Goal: Find specific page/section: Find specific page/section

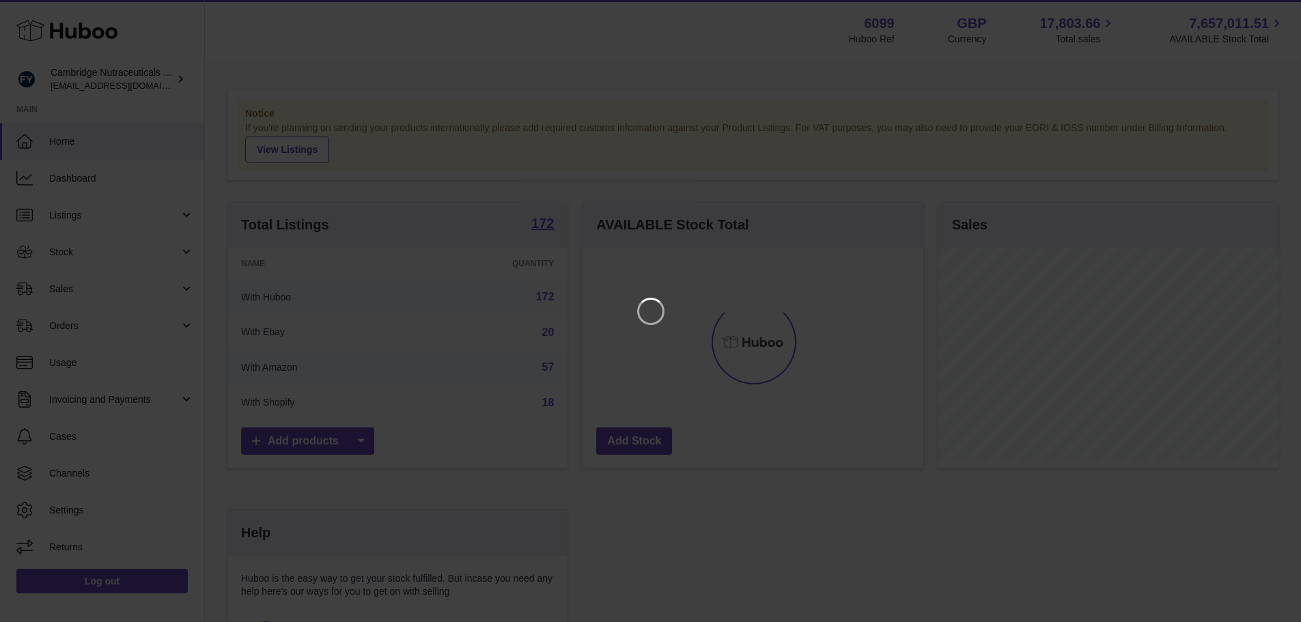
scroll to position [213, 344]
click at [1277, 14] on icon "Close" at bounding box center [1276, 12] width 16 height 16
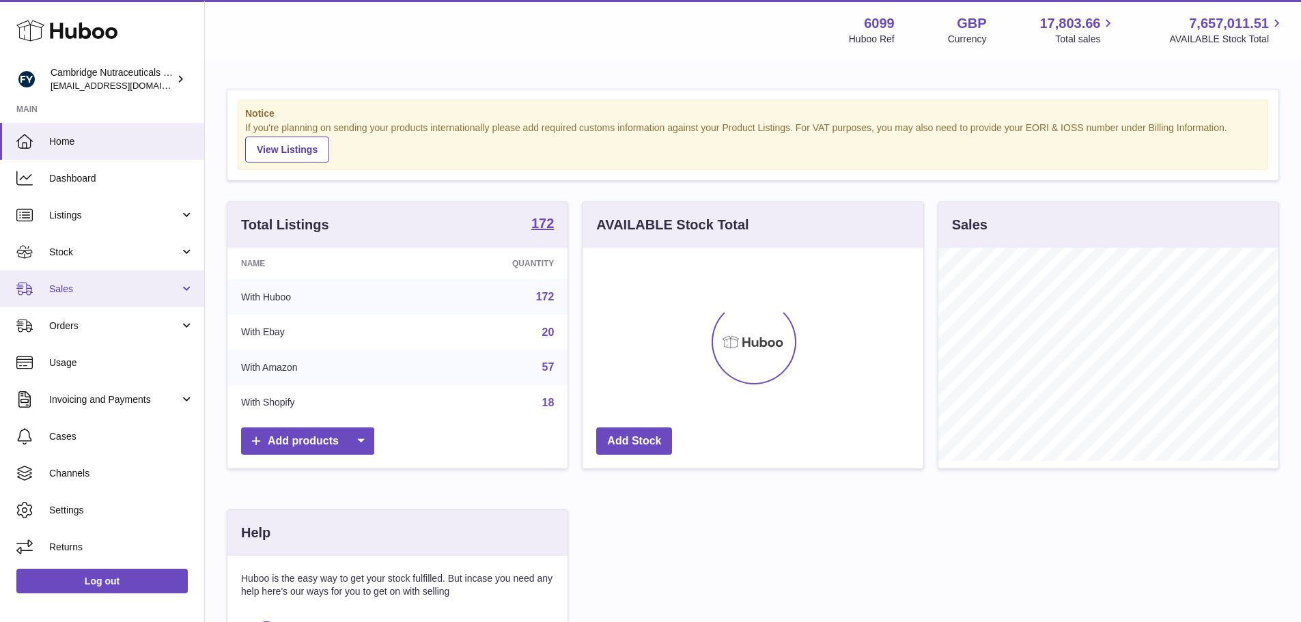
click at [107, 297] on link "Sales" at bounding box center [102, 289] width 204 height 37
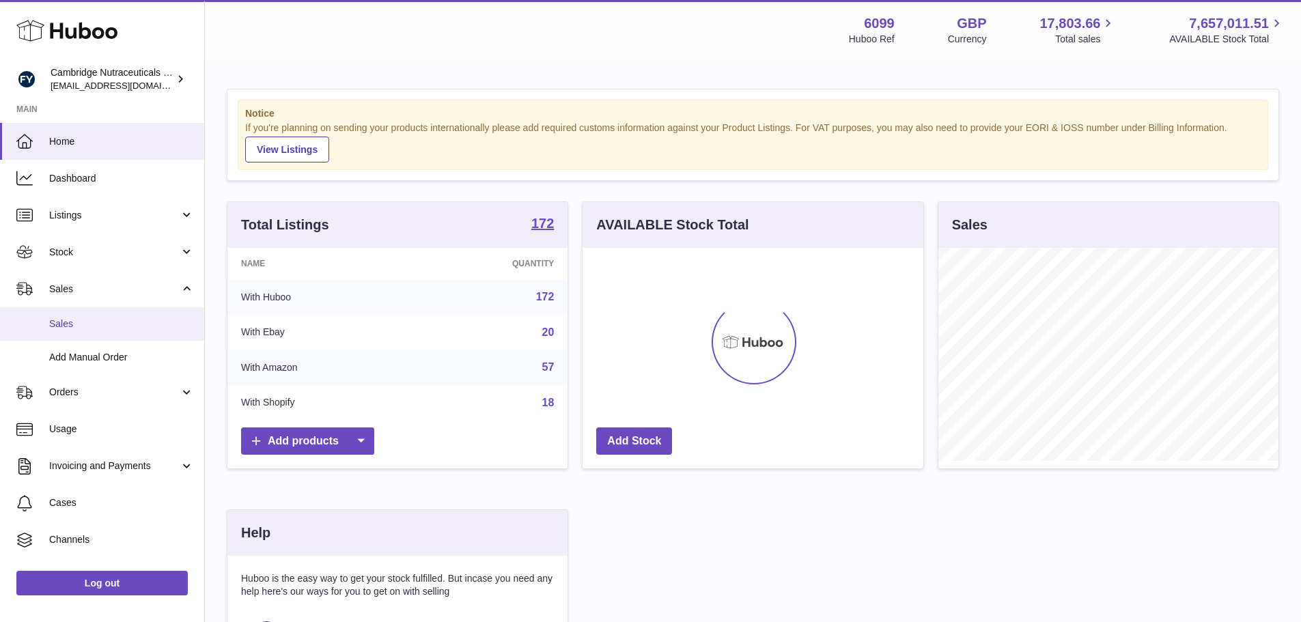
click at [90, 333] on link "Sales" at bounding box center [102, 323] width 204 height 33
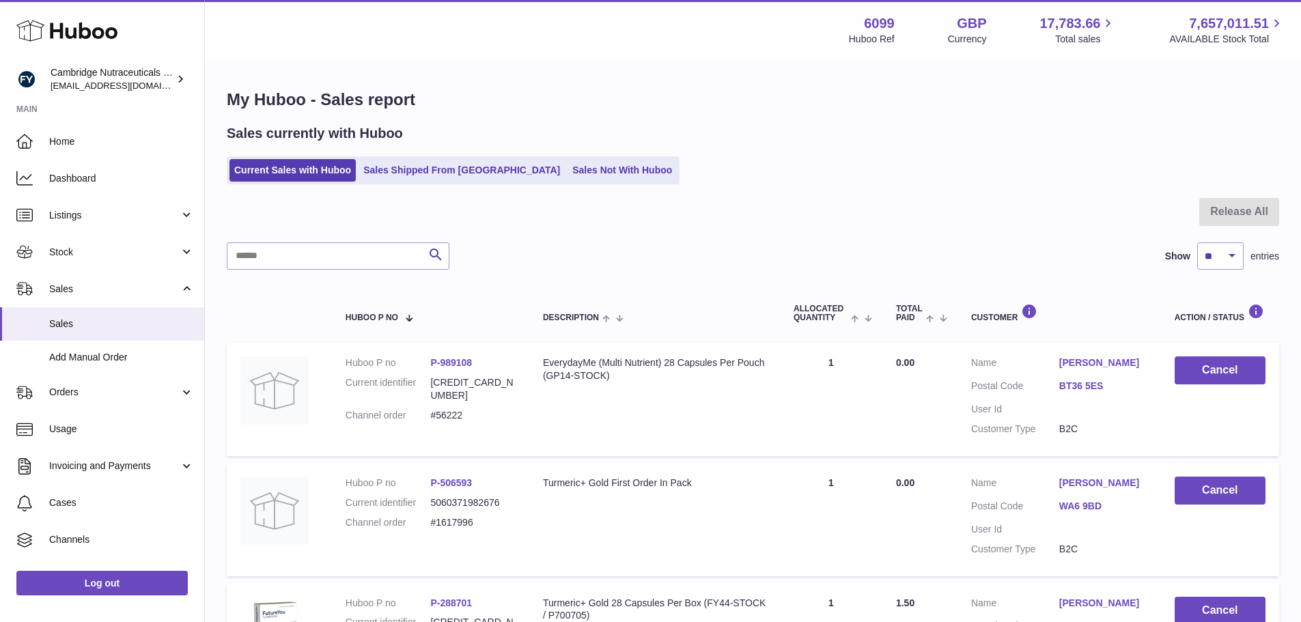
scroll to position [65, 0]
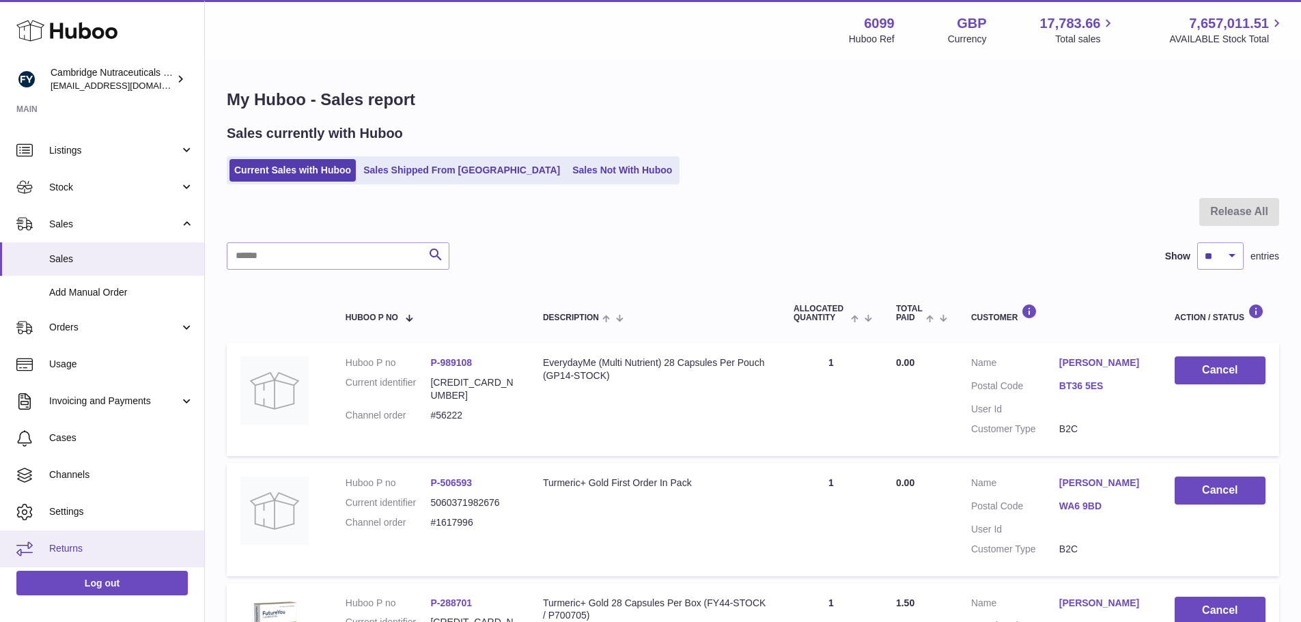
click at [83, 555] on span "Returns" at bounding box center [121, 548] width 145 height 13
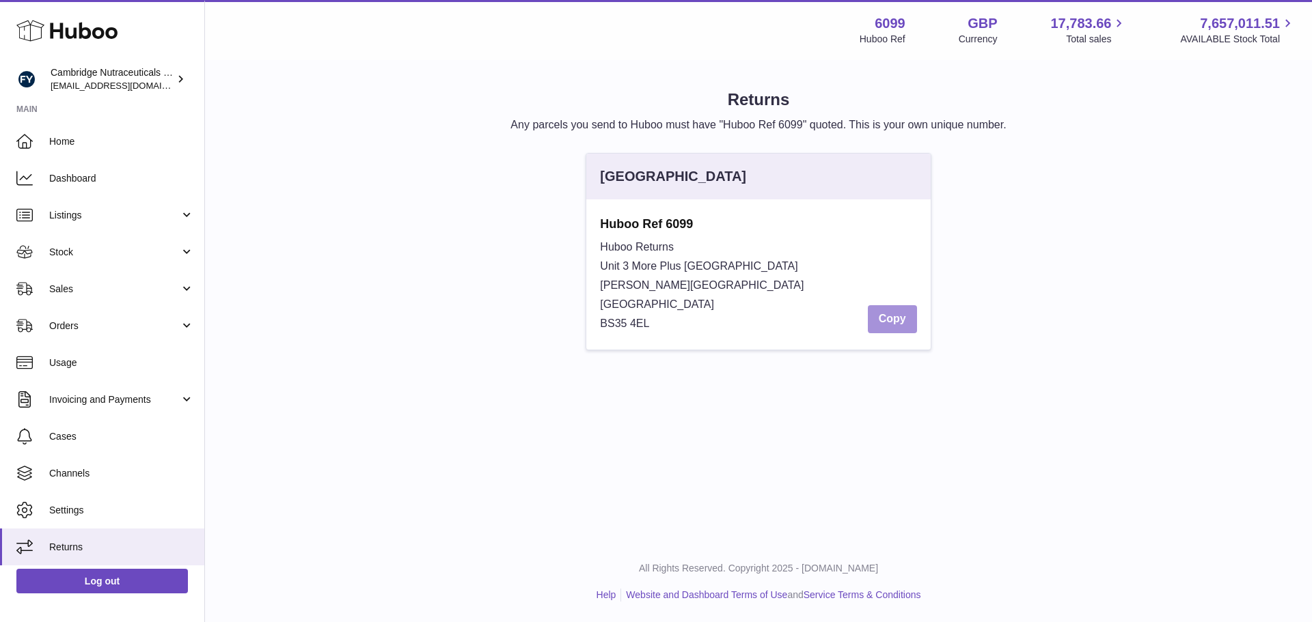
click at [904, 323] on button "Copy" at bounding box center [892, 319] width 49 height 28
